Goal: Task Accomplishment & Management: Use online tool/utility

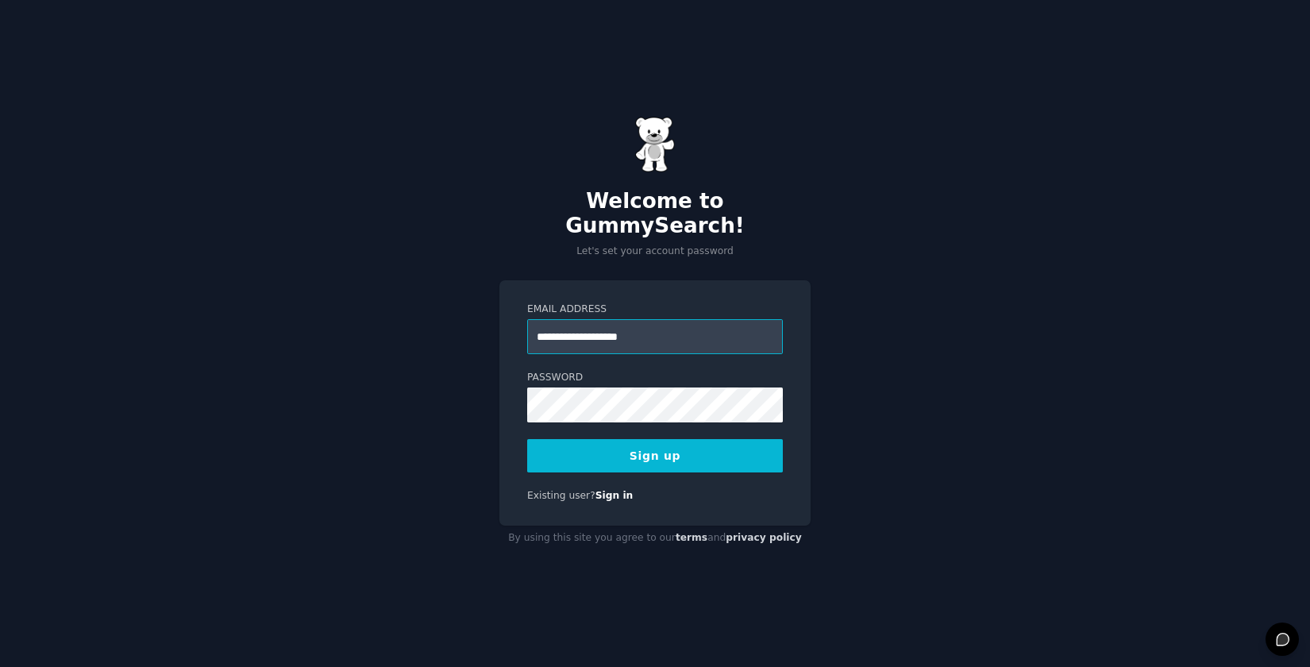
type input "**********"
click at [527, 439] on button "Sign up" at bounding box center [655, 455] width 256 height 33
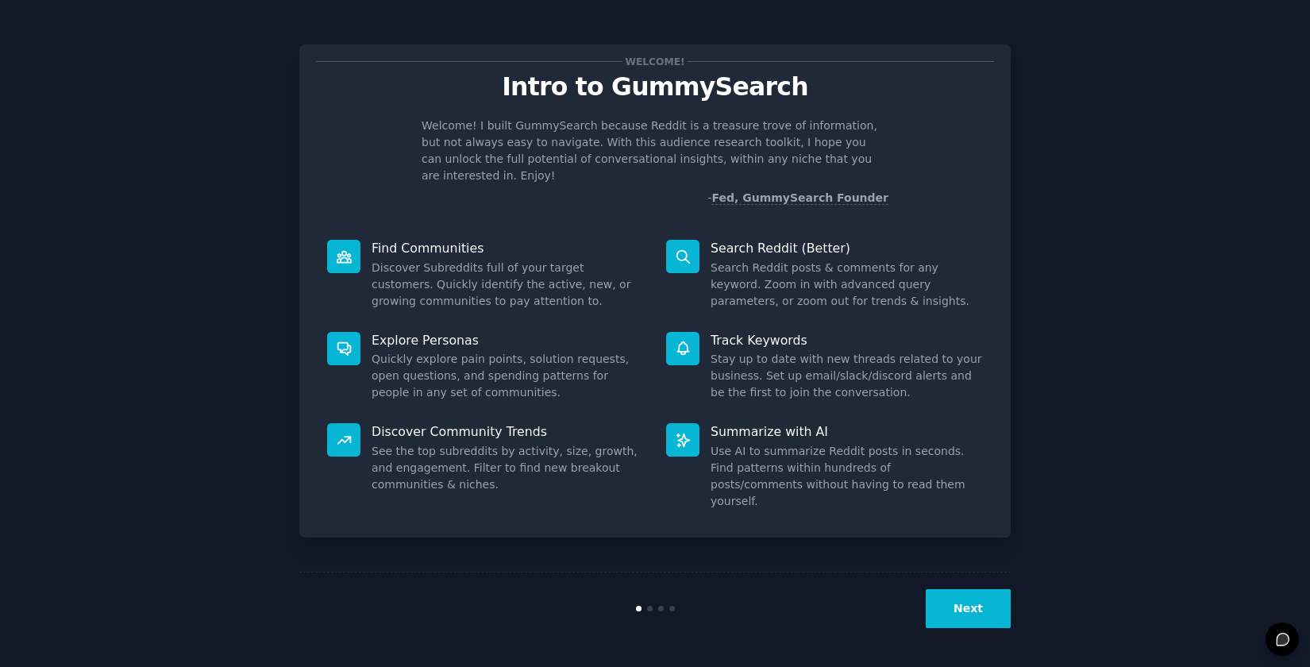
click at [961, 601] on button "Next" at bounding box center [968, 608] width 85 height 39
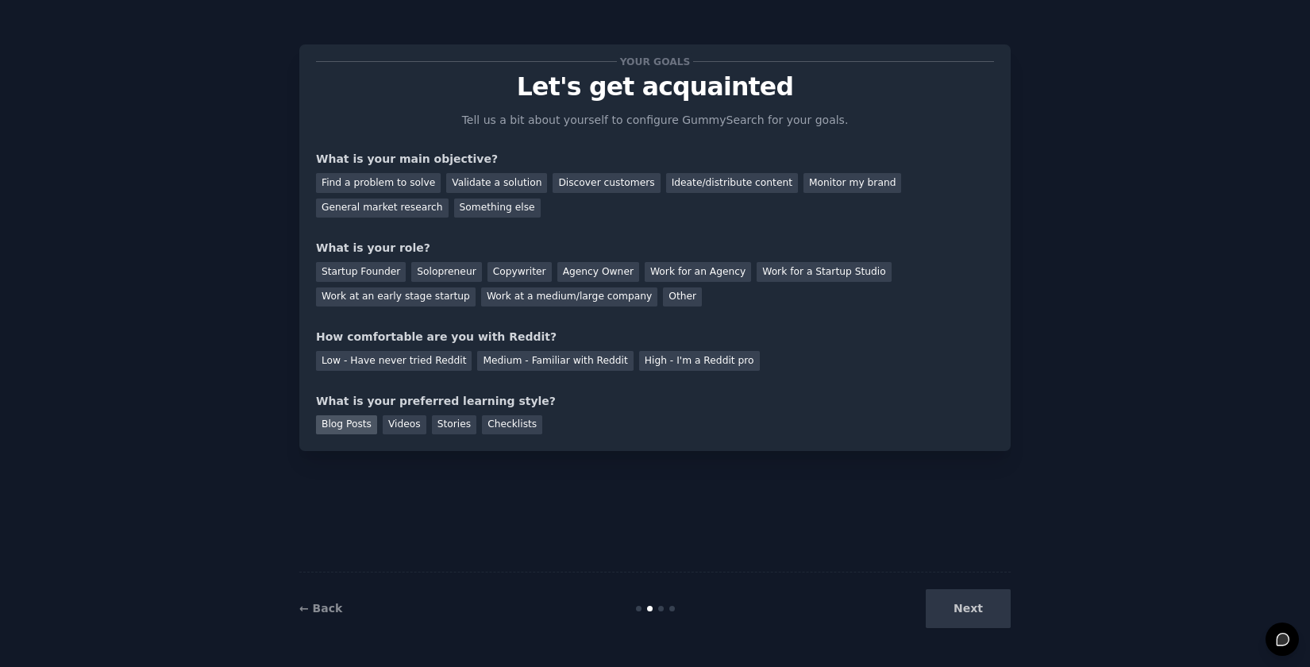
click at [349, 425] on div "Blog Posts" at bounding box center [346, 425] width 61 height 20
click at [422, 424] on div "Videos" at bounding box center [405, 425] width 44 height 20
click at [327, 421] on div "Blog Posts" at bounding box center [346, 425] width 61 height 20
click at [679, 276] on div "Work for an Agency" at bounding box center [698, 272] width 106 height 20
click at [683, 185] on div "Ideate/distribute content" at bounding box center [732, 183] width 132 height 20
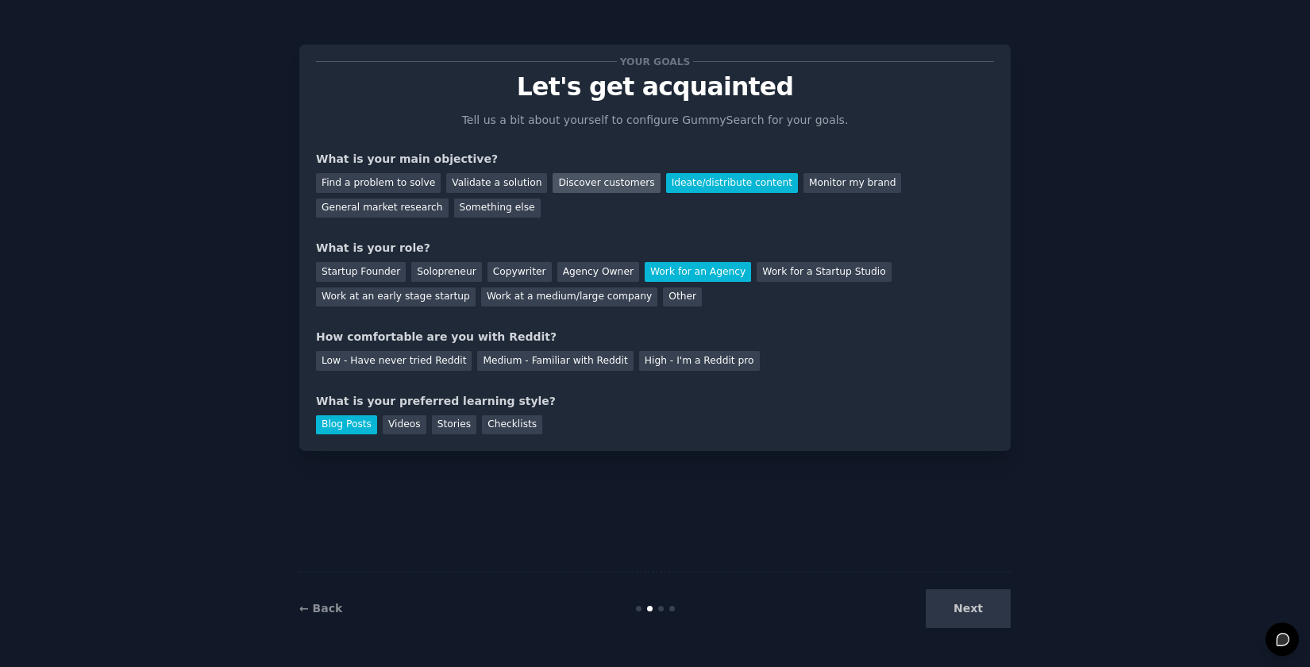
click at [601, 184] on div "Discover customers" at bounding box center [606, 183] width 107 height 20
click at [446, 357] on div "Low - Have never tried Reddit" at bounding box center [394, 361] width 156 height 20
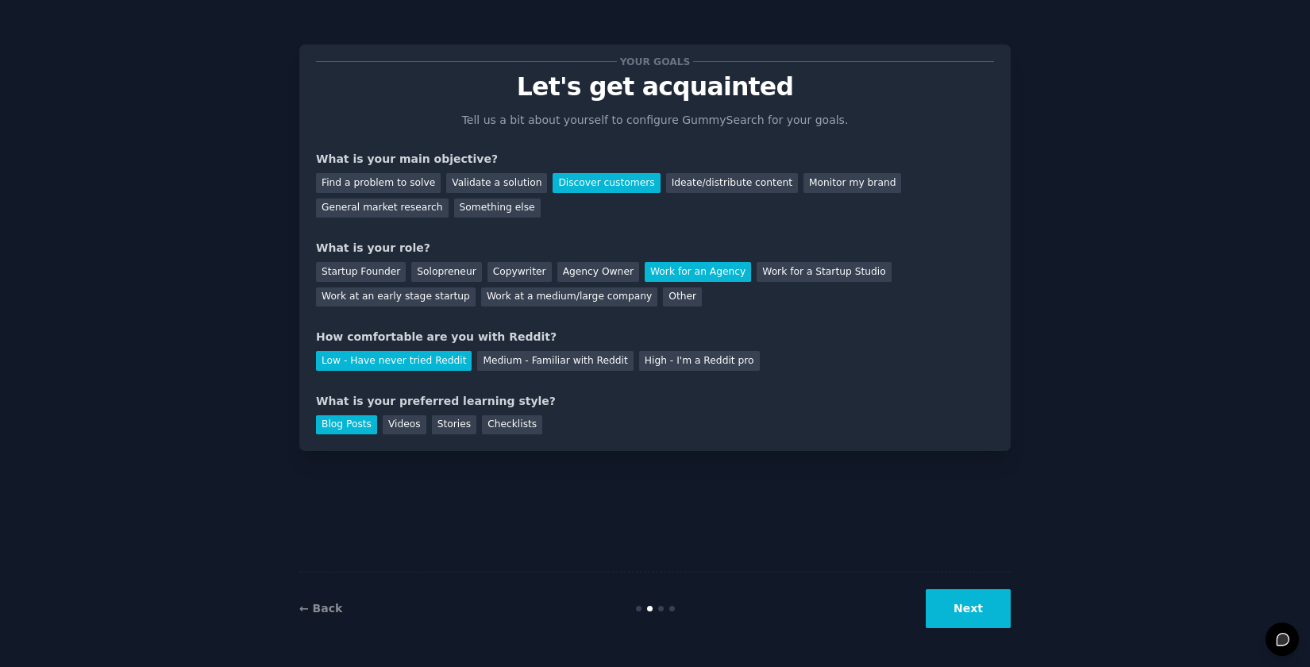
click at [945, 595] on button "Next" at bounding box center [968, 608] width 85 height 39
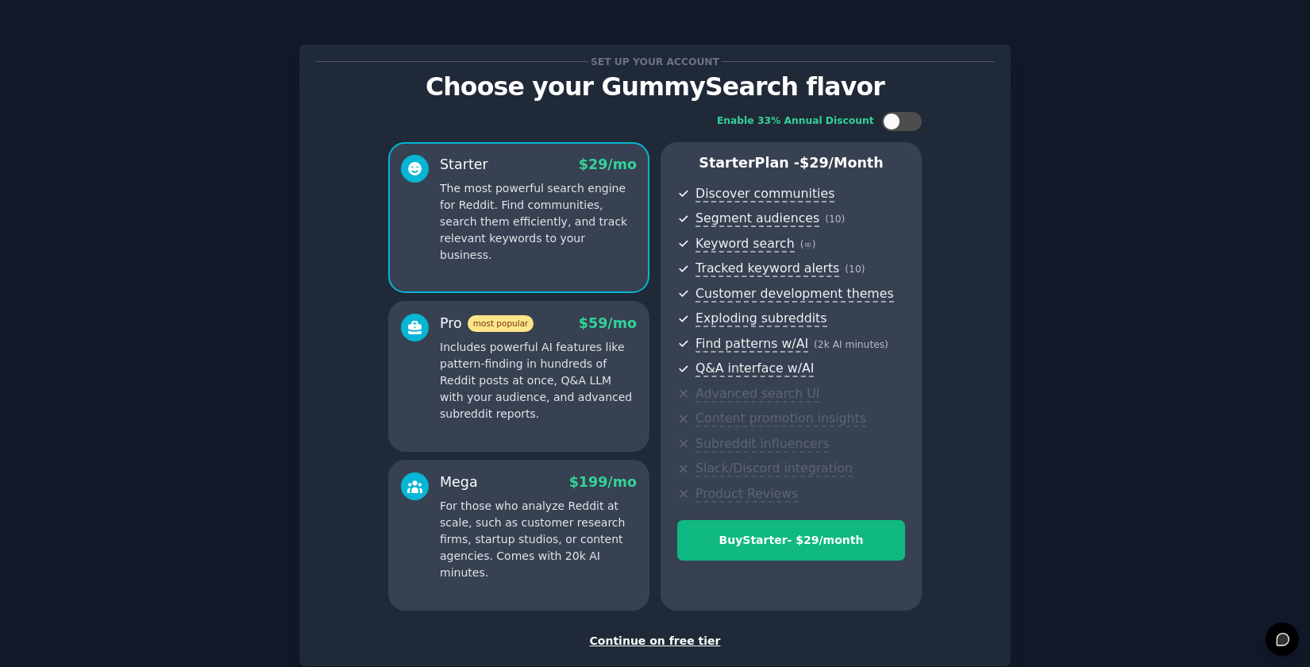
click at [635, 647] on div "Continue on free tier" at bounding box center [655, 641] width 678 height 17
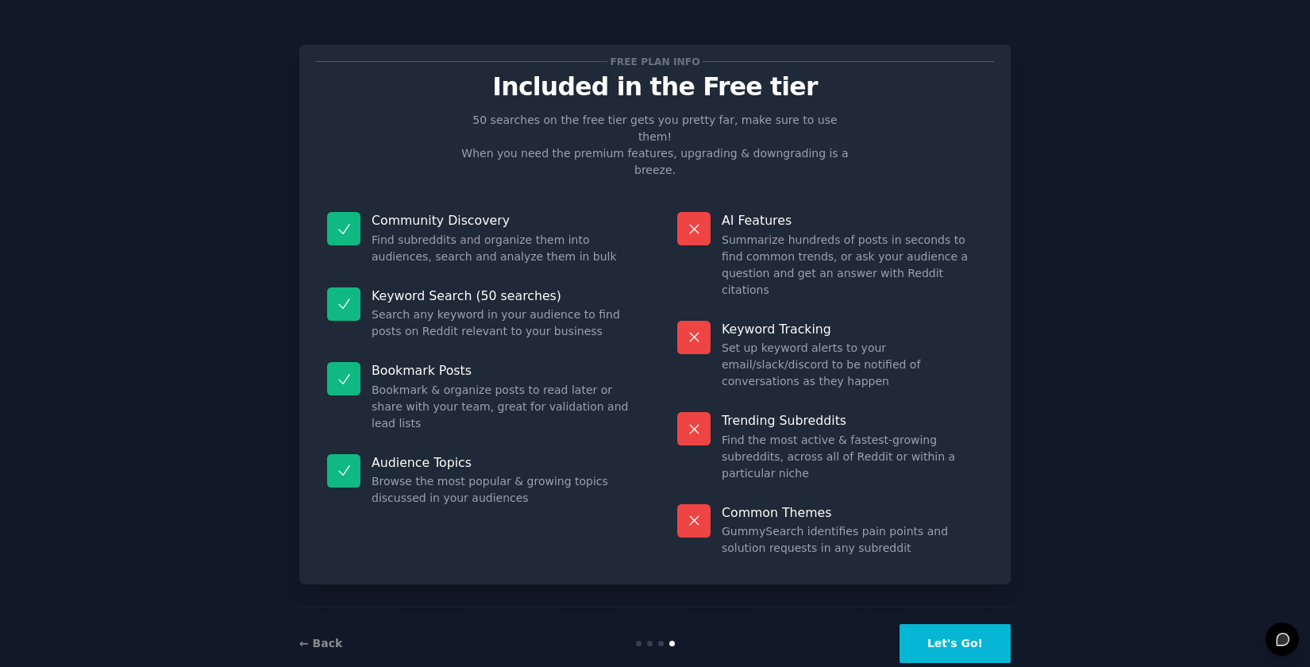
click at [973, 624] on button "Let's Go!" at bounding box center [955, 643] width 111 height 39
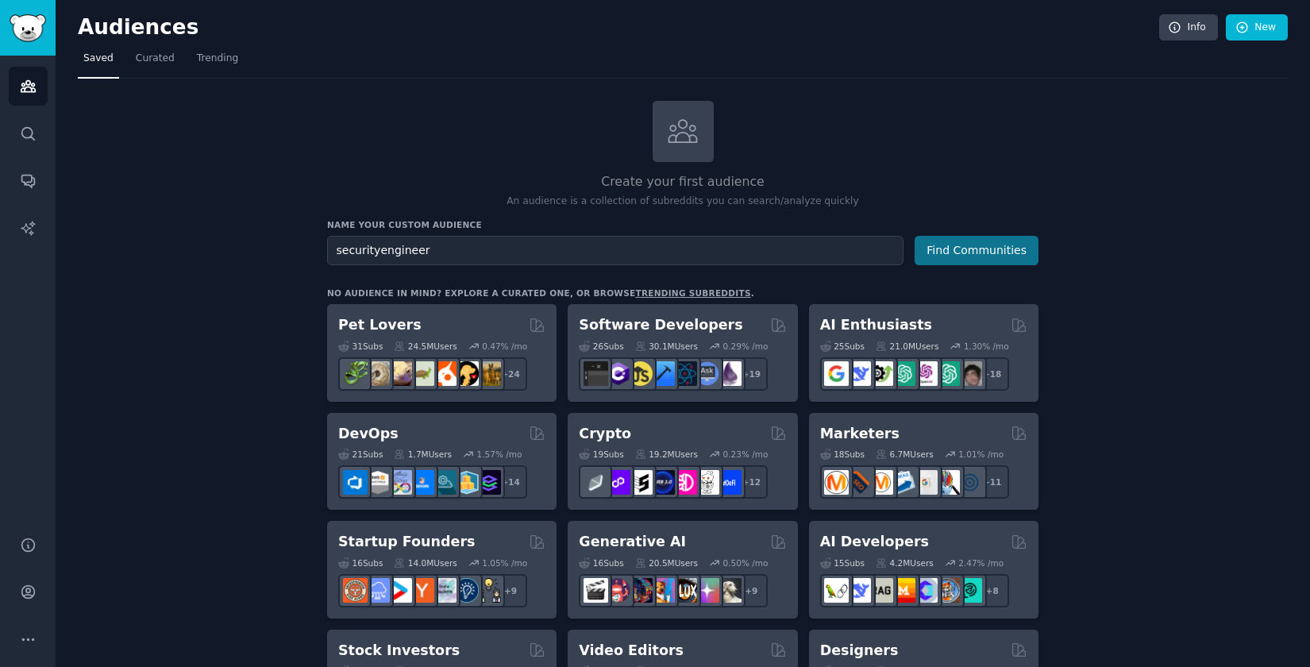
type input "securityengineer"
click at [971, 245] on button "Find Communities" at bounding box center [977, 250] width 124 height 29
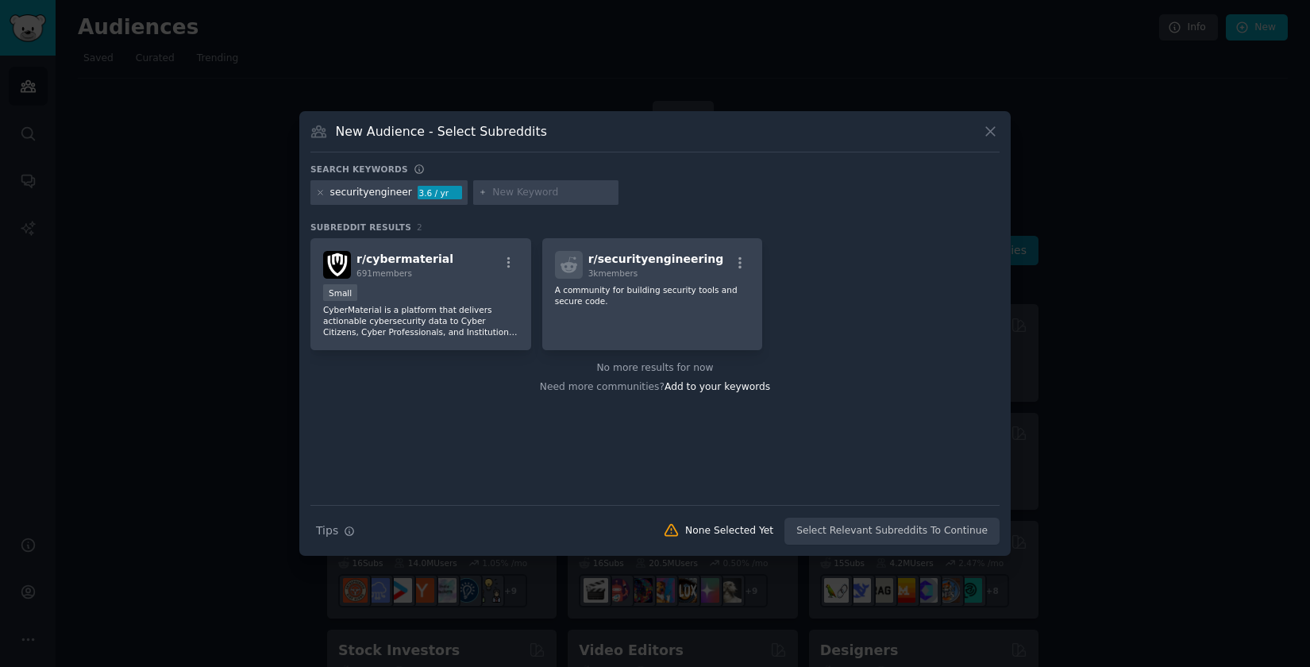
click at [513, 191] on input "text" at bounding box center [552, 193] width 121 height 14
type input "cyber security"
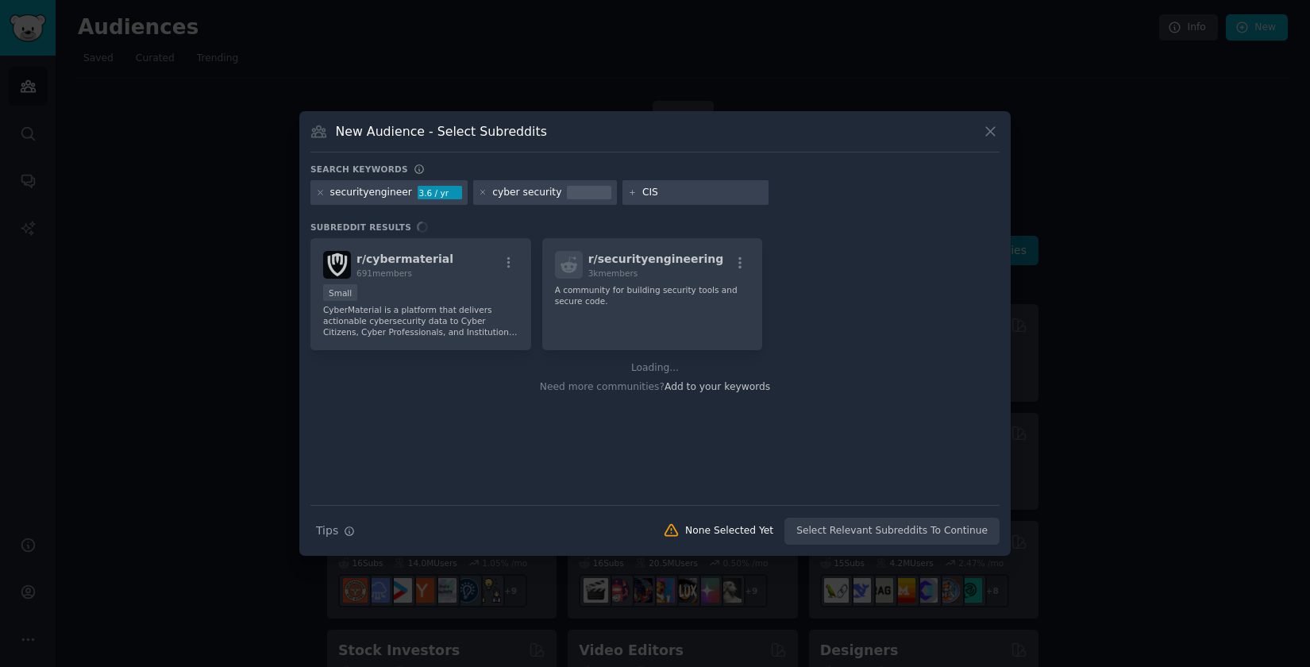
type input "CISO"
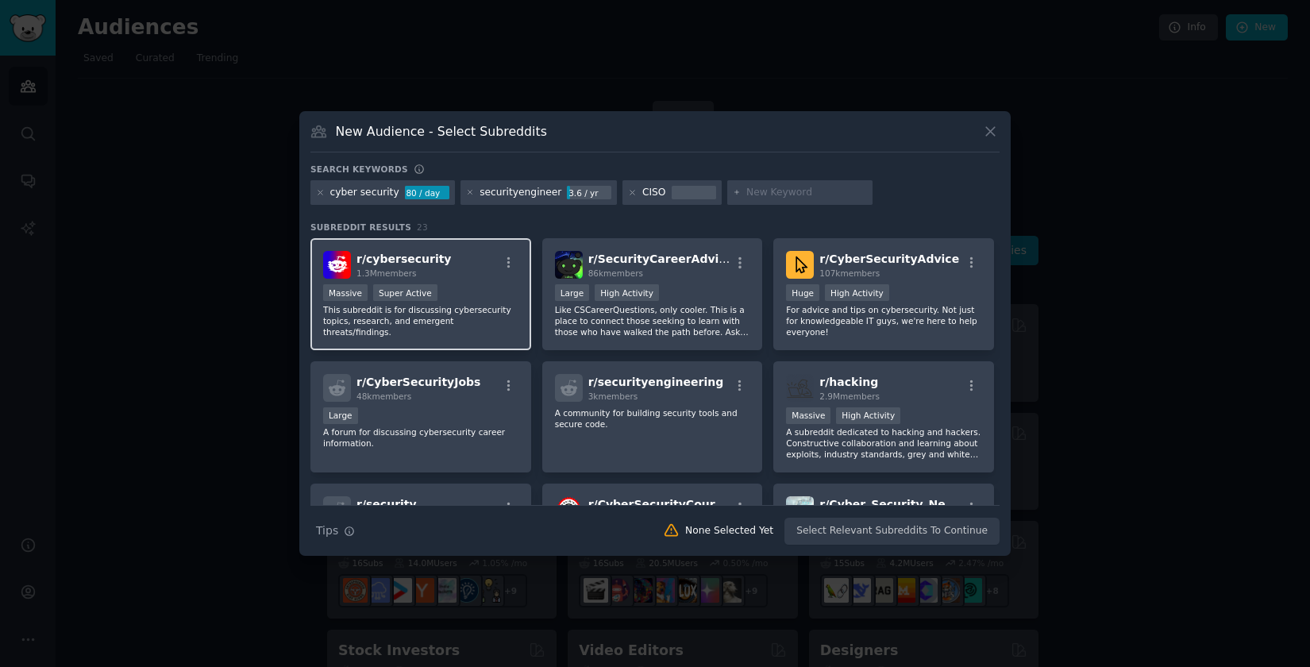
click at [475, 298] on div "Massive Super Active" at bounding box center [420, 294] width 195 height 20
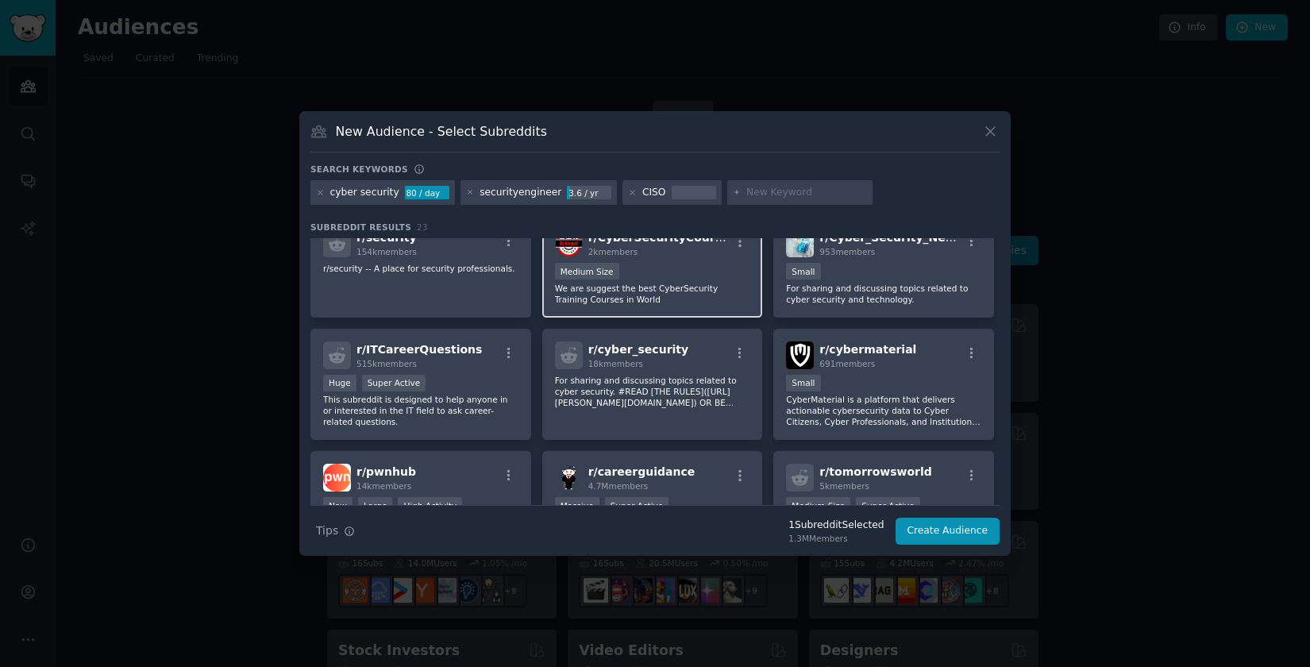
scroll to position [292, 0]
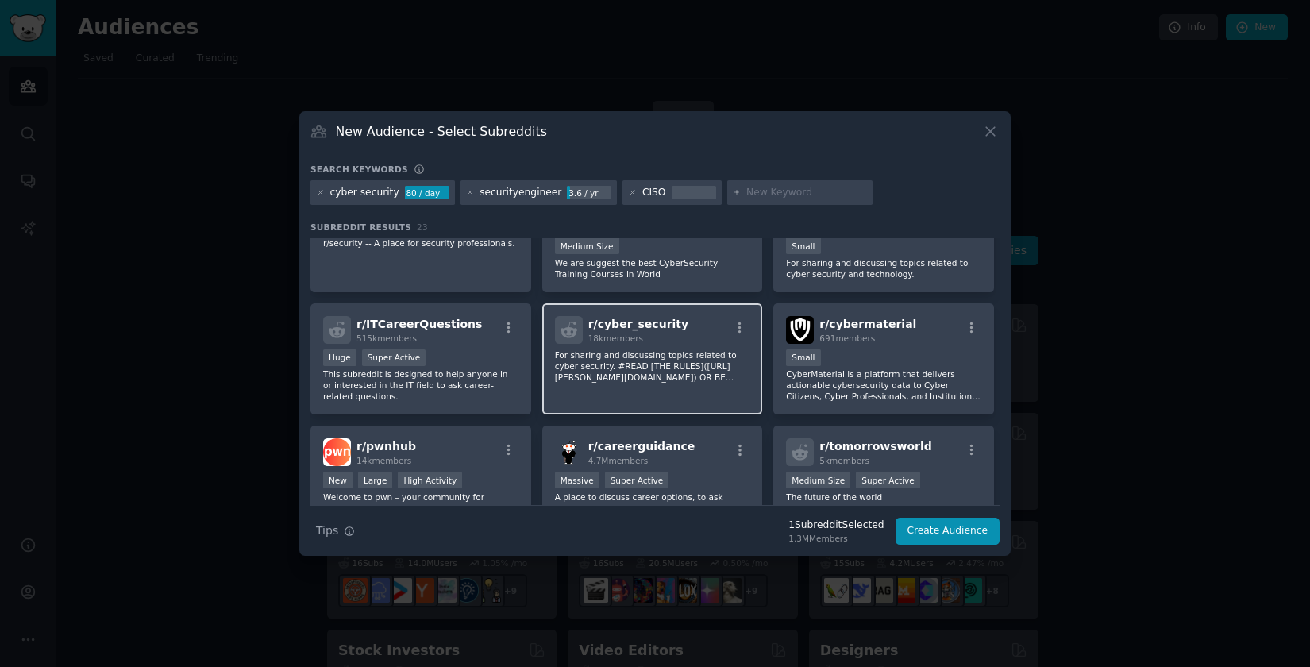
click at [667, 365] on p "For sharing and discussing topics related to cyber security. #READ [THE RULES](…" at bounding box center [652, 365] width 195 height 33
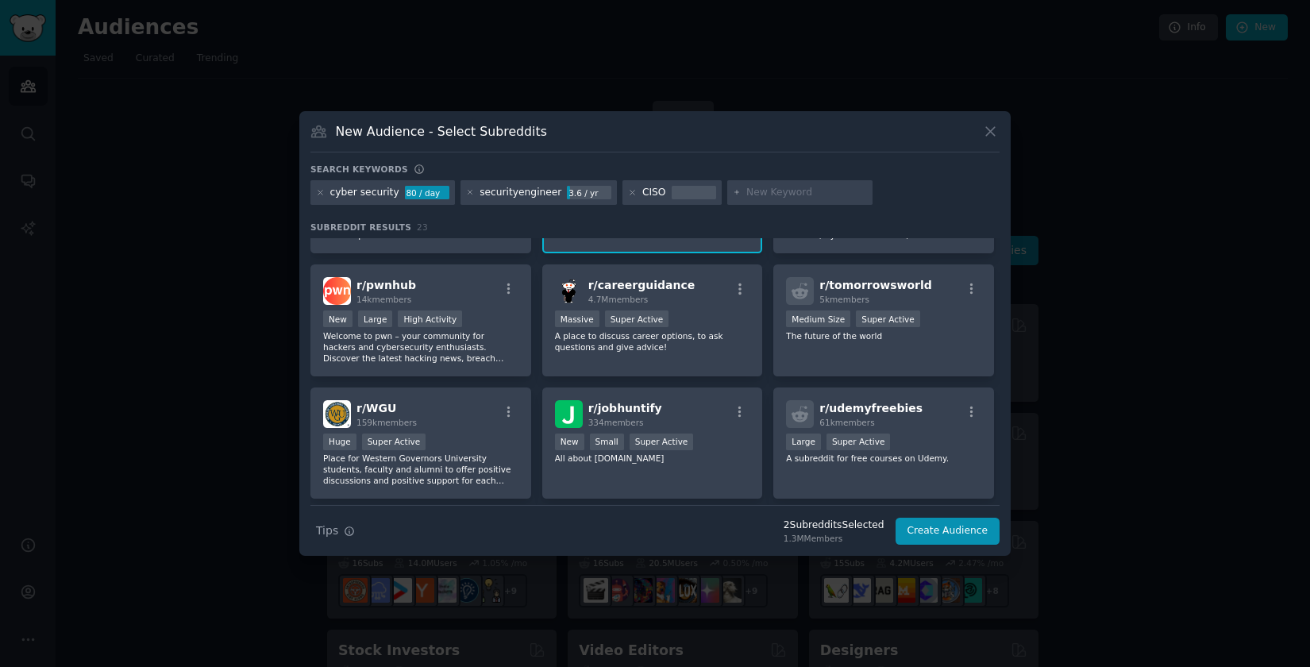
scroll to position [0, 0]
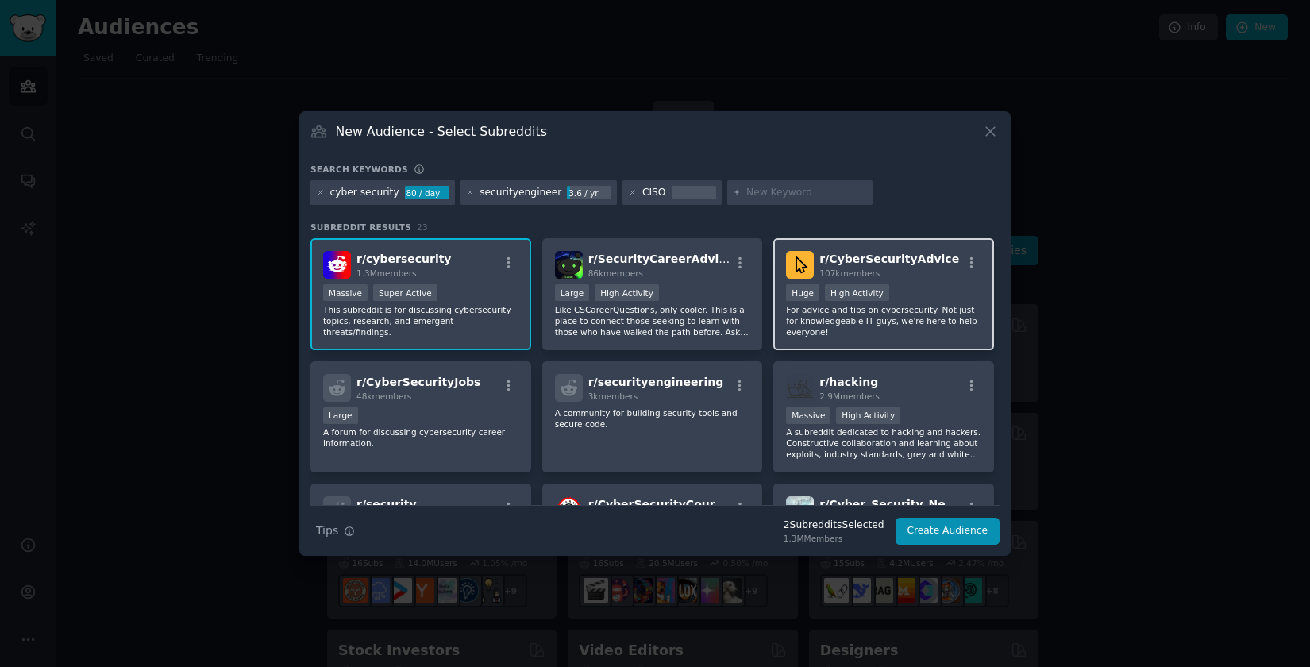
click at [935, 289] on div "Huge High Activity" at bounding box center [883, 294] width 195 height 20
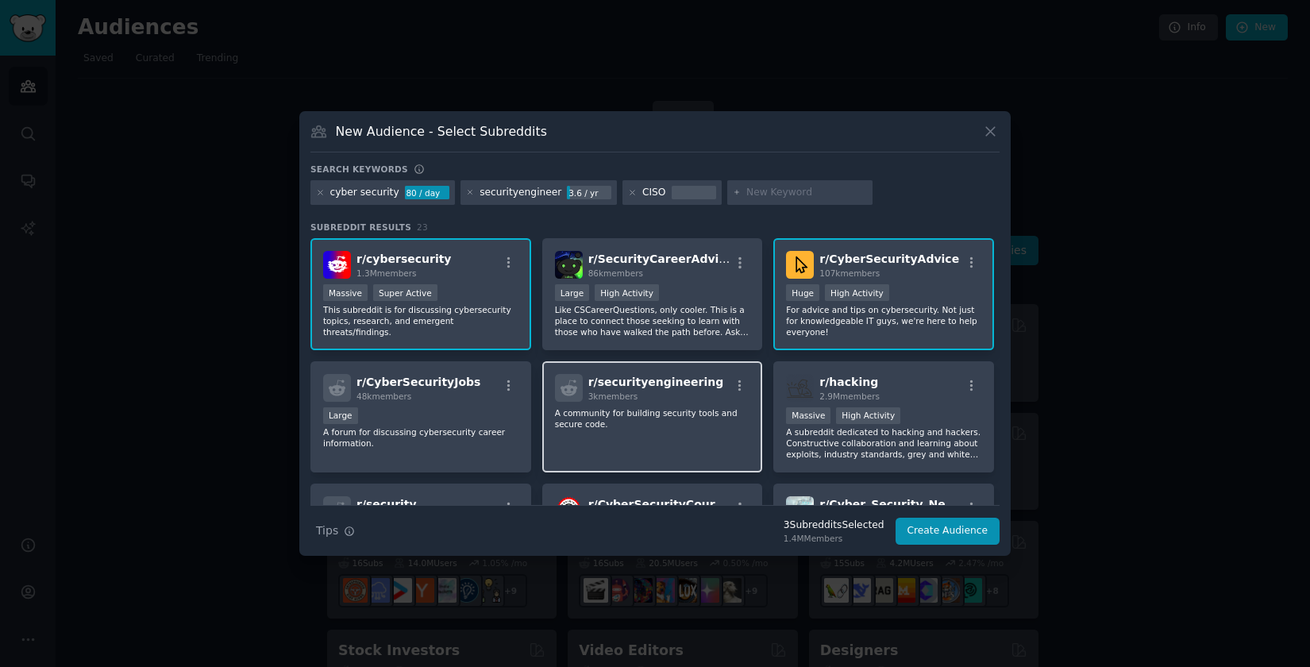
click at [673, 430] on div "r/ securityengineering 3k members A community for building security tools and s…" at bounding box center [652, 417] width 221 height 112
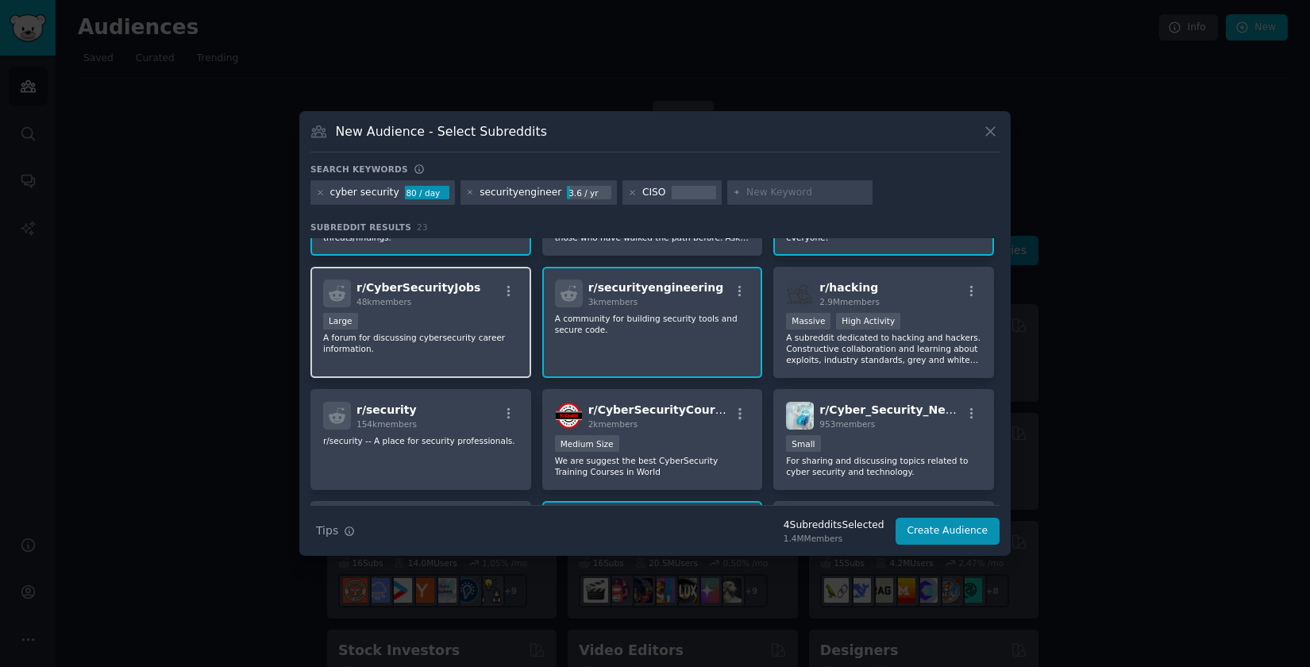
scroll to position [160, 0]
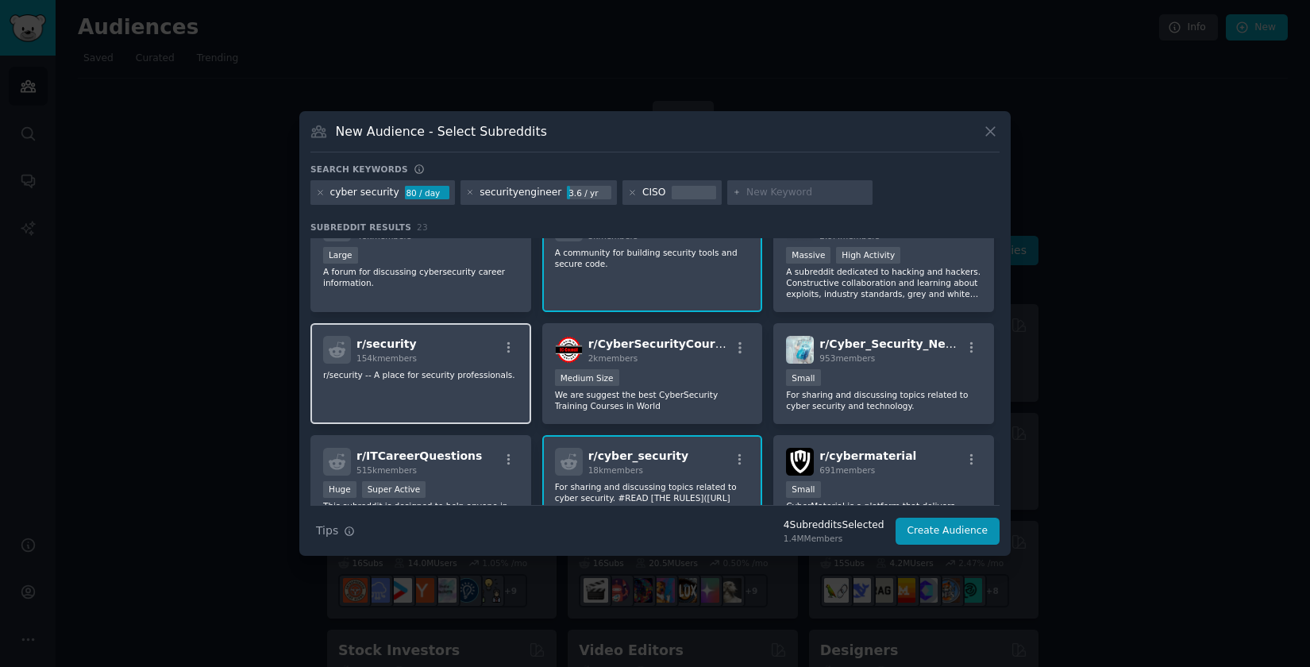
click at [457, 360] on div "r/ security 154k members" at bounding box center [420, 350] width 195 height 28
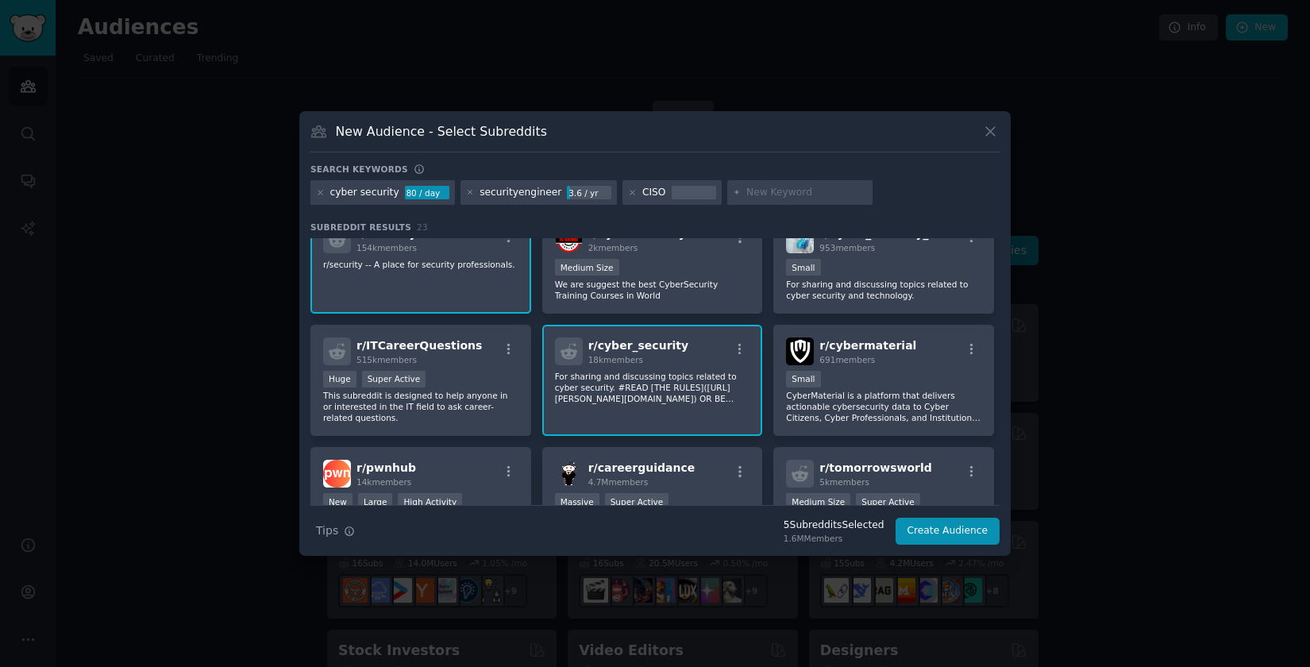
scroll to position [272, 0]
click at [679, 388] on p "For sharing and discussing topics related to cyber security. #READ [THE RULES](…" at bounding box center [652, 386] width 195 height 33
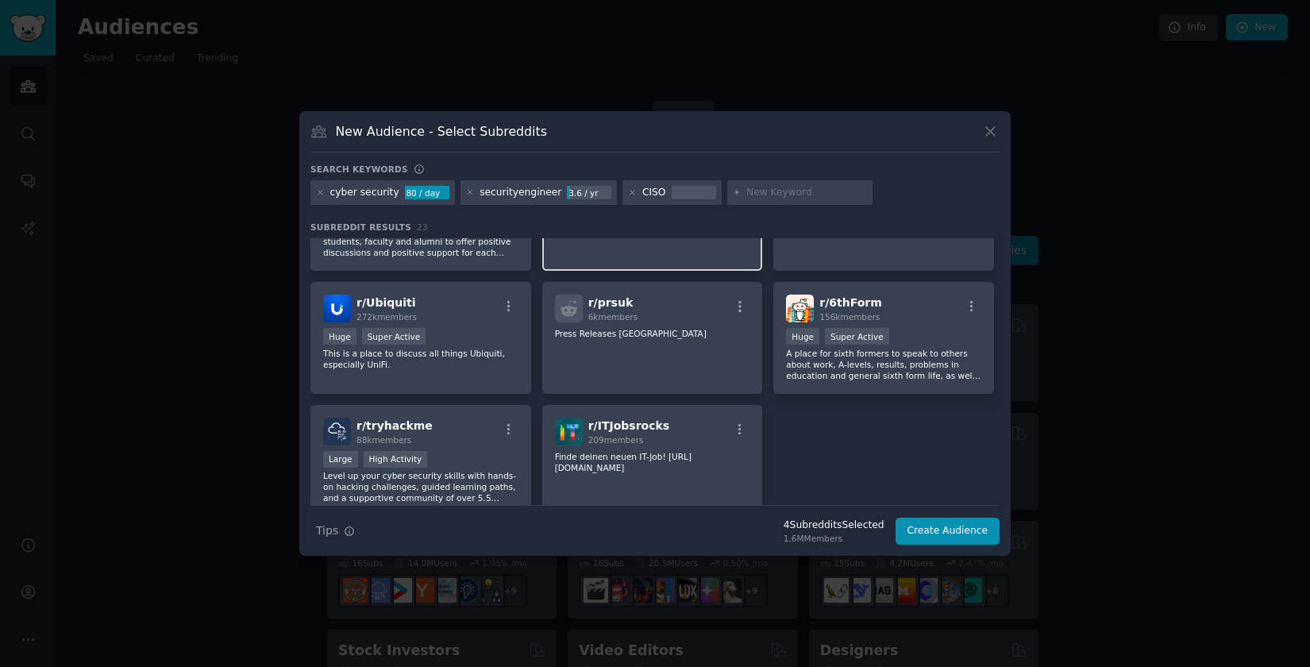
scroll to position [748, 0]
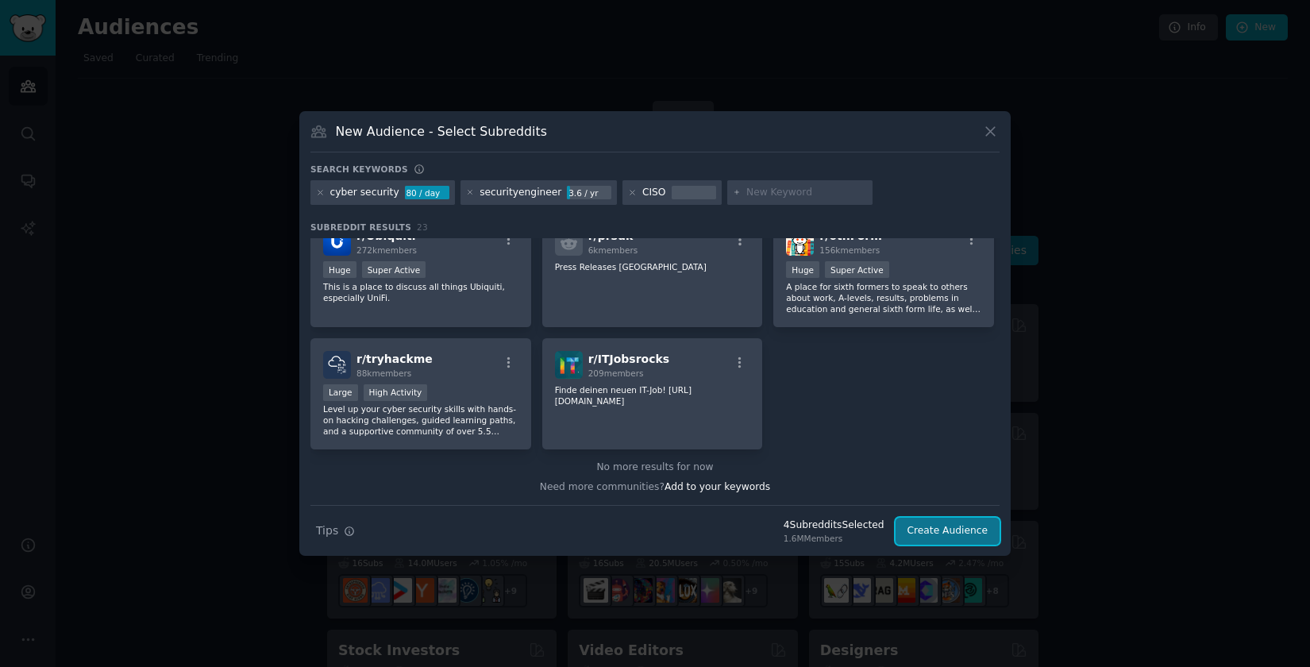
click at [948, 533] on button "Create Audience" at bounding box center [948, 531] width 105 height 27
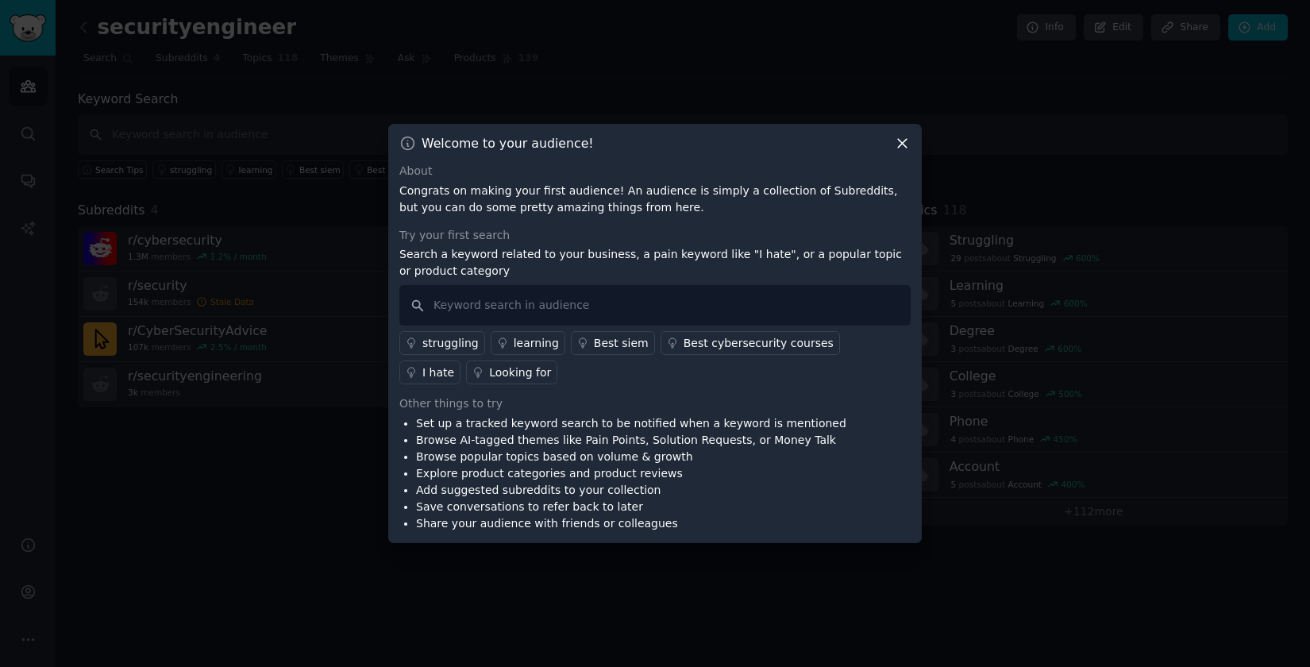
click at [905, 142] on icon at bounding box center [902, 143] width 17 height 17
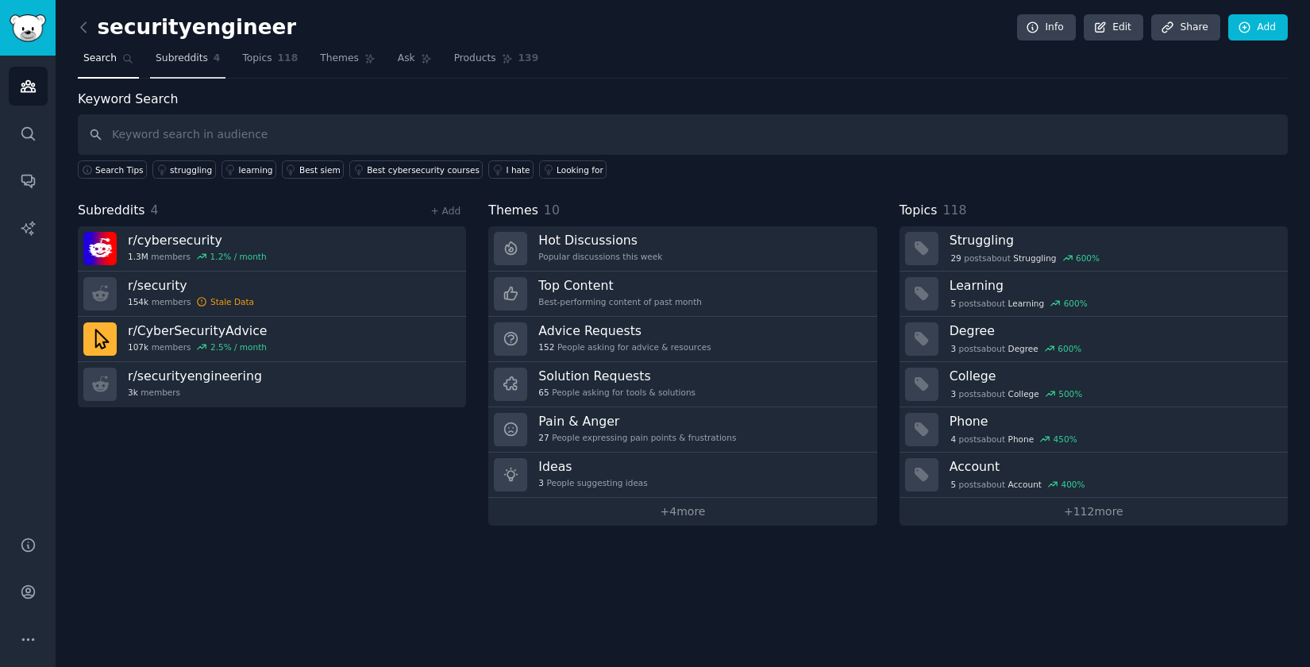
click at [183, 60] on span "Subreddits" at bounding box center [182, 59] width 52 height 14
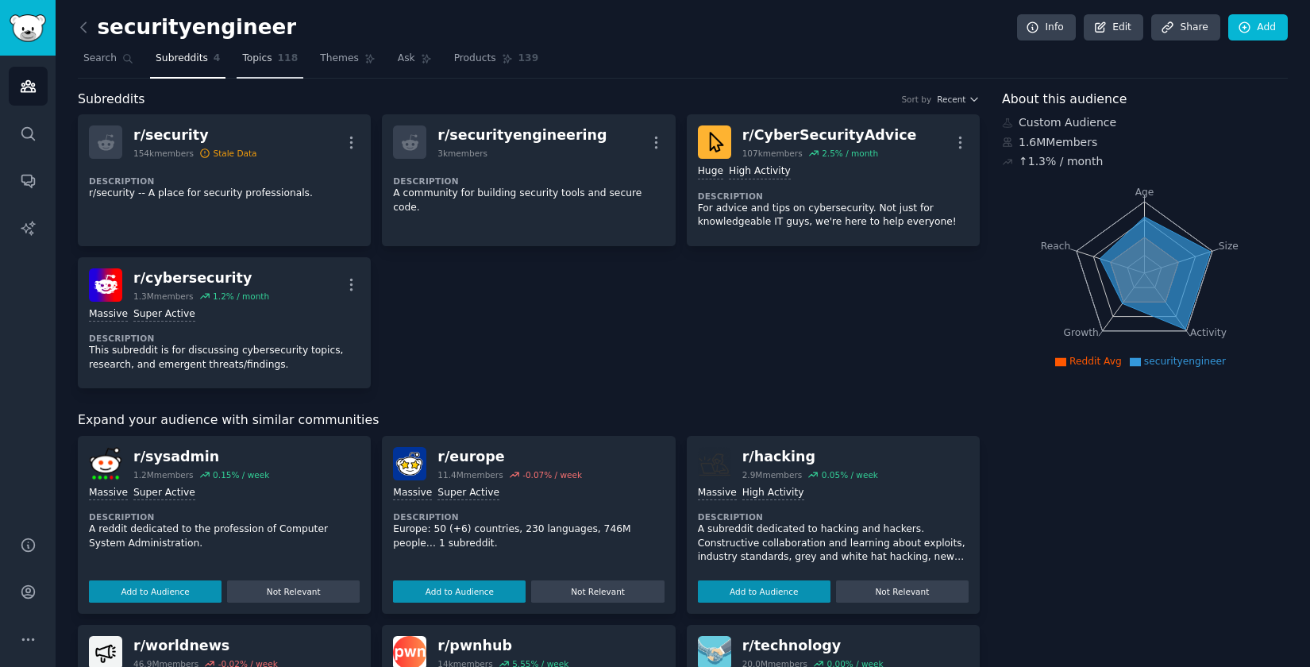
click at [268, 61] on span "Topics" at bounding box center [256, 59] width 29 height 14
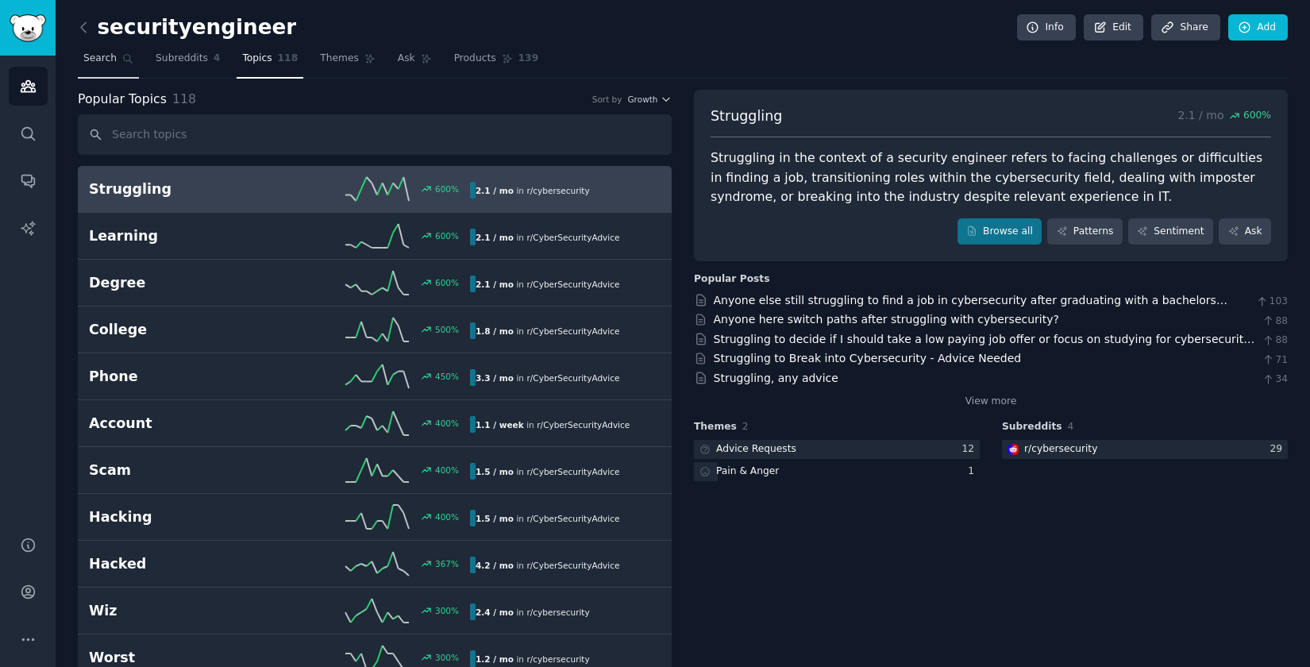
click at [100, 64] on span "Search" at bounding box center [99, 59] width 33 height 14
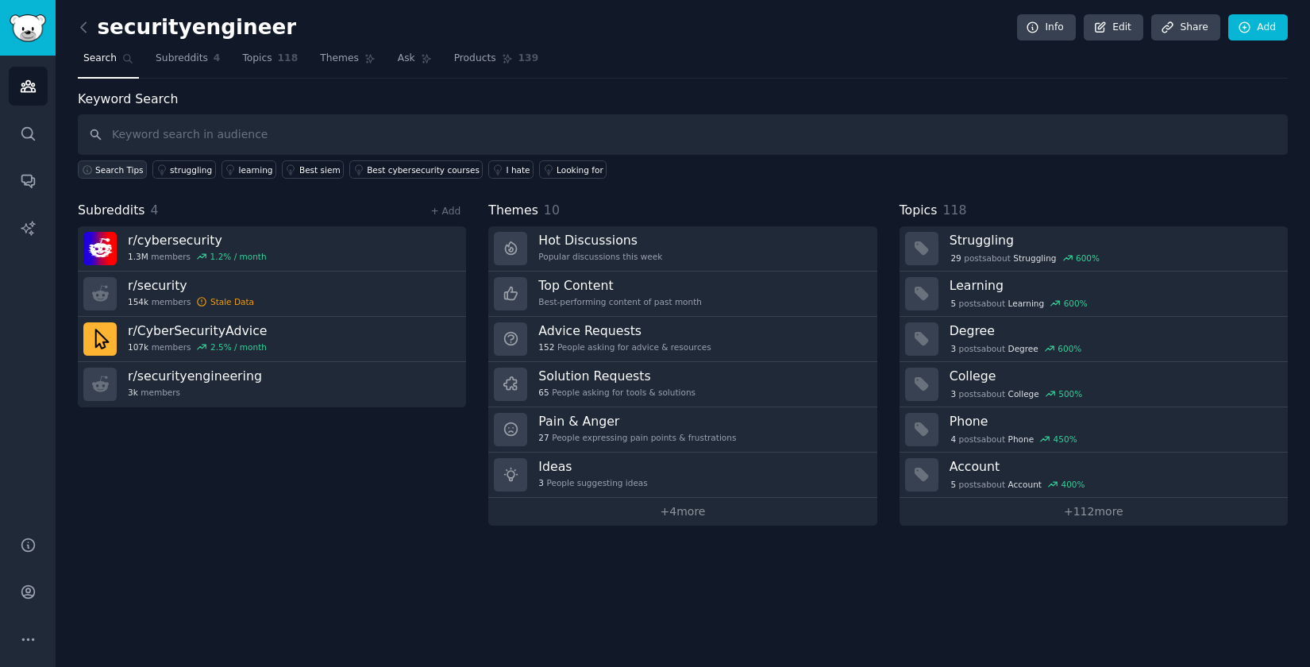
click at [114, 166] on span "Search Tips" at bounding box center [119, 169] width 48 height 11
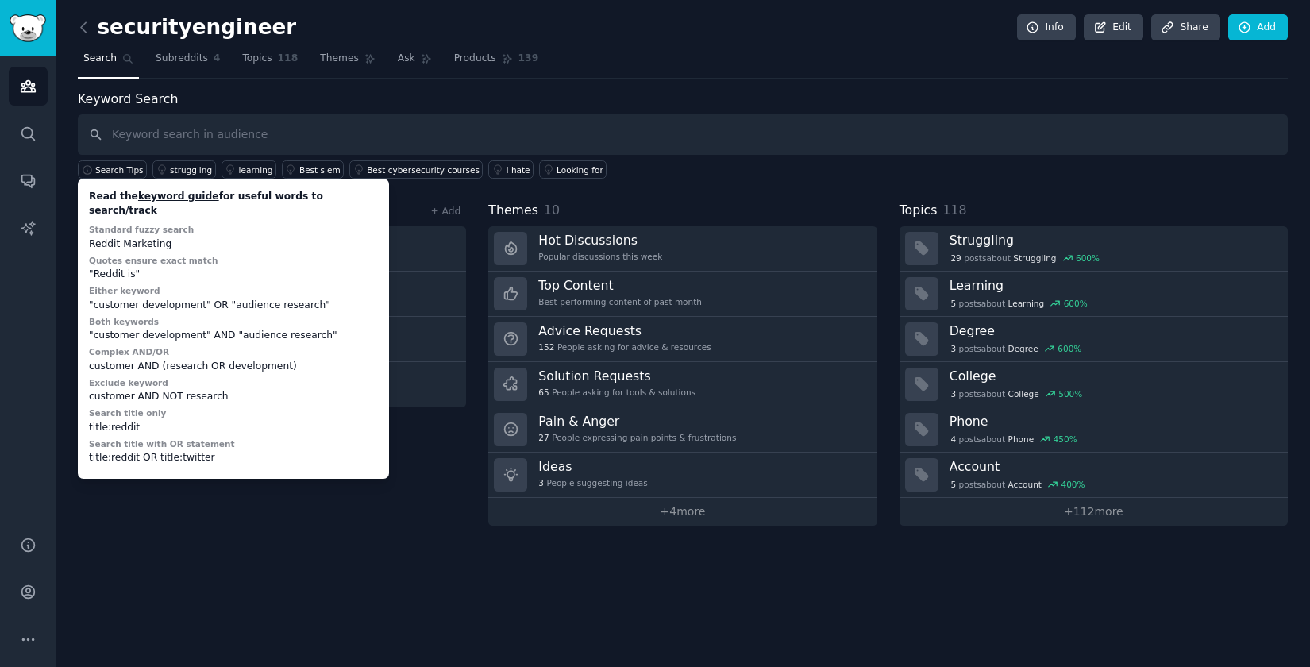
click at [267, 544] on div "securityengineer Info Edit Share Add Search Subreddits 4 Topics 118 Themes Ask …" at bounding box center [683, 333] width 1255 height 667
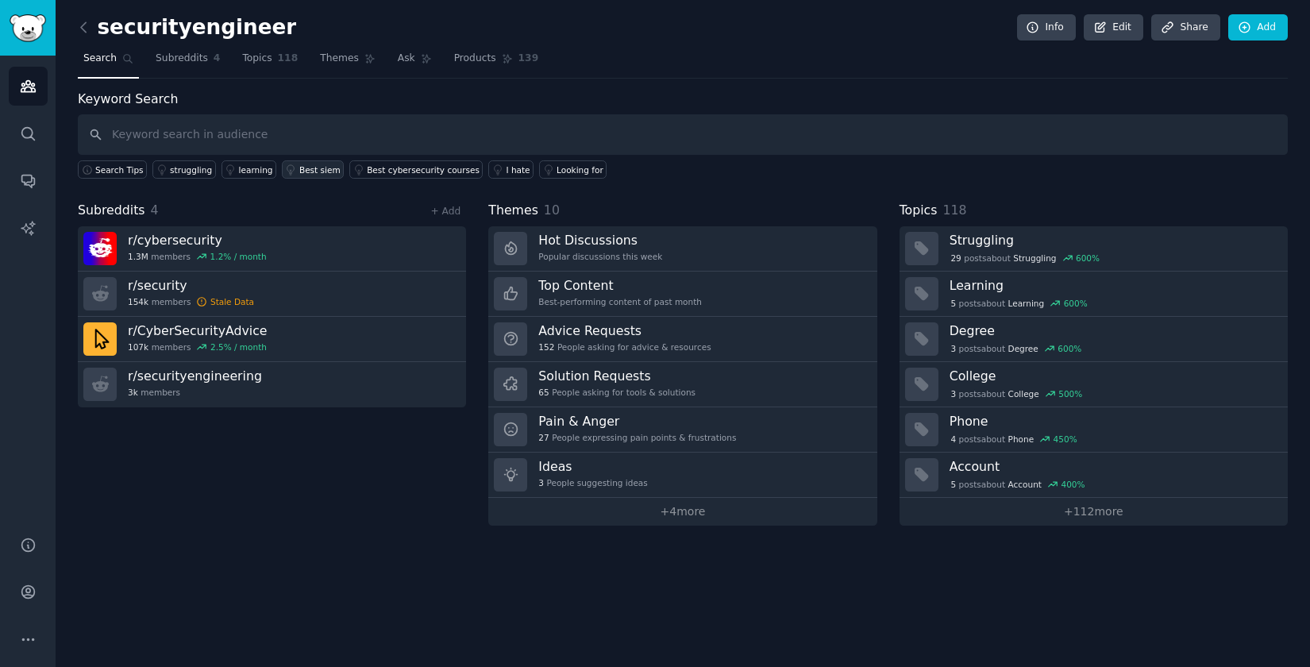
click at [319, 166] on div "Best siem" at bounding box center [319, 169] width 41 height 11
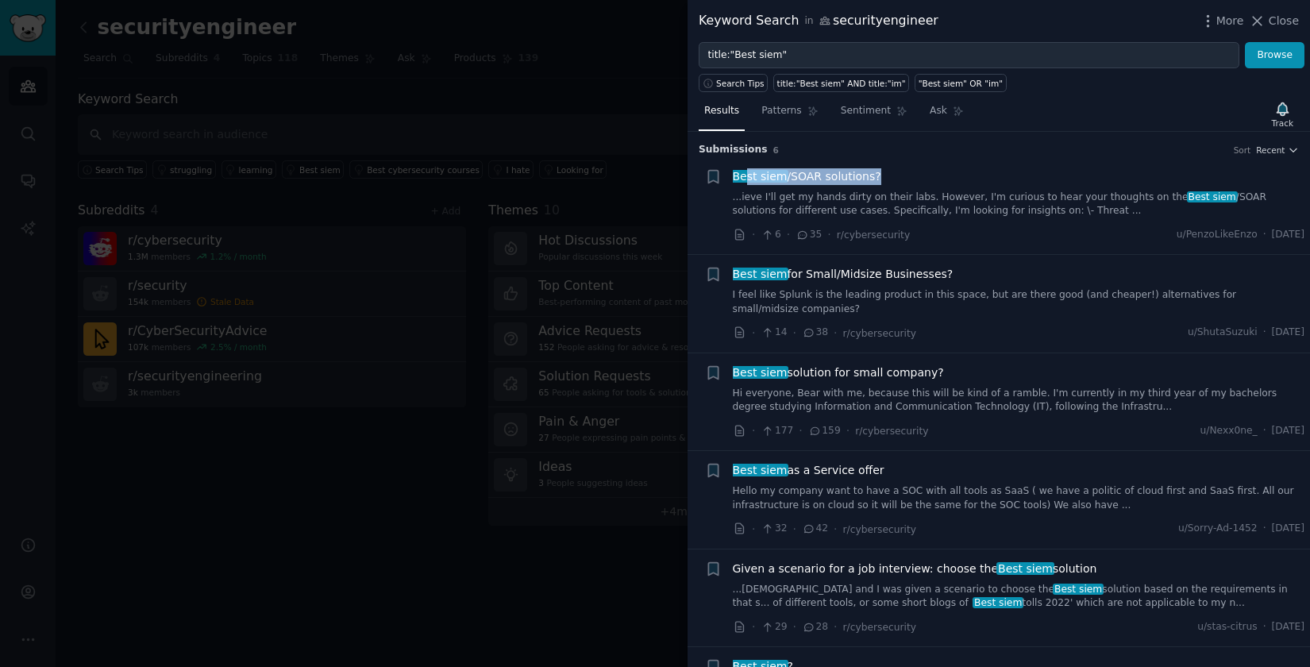
drag, startPoint x: 862, startPoint y: 176, endPoint x: 744, endPoint y: 176, distance: 117.5
click at [744, 176] on div "Best siem /SOAR solutions?" at bounding box center [1019, 176] width 573 height 17
